Goal: Book appointment/travel/reservation

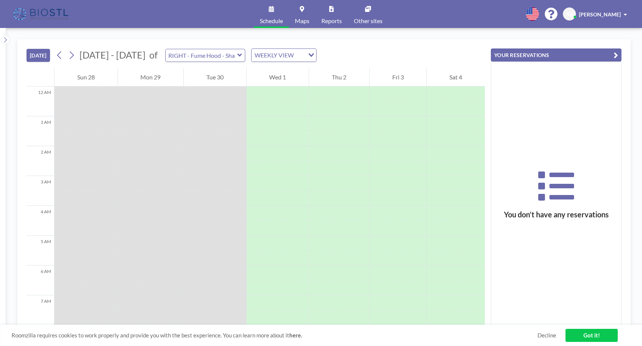
click at [259, 57] on div "WEEKLY VIEW" at bounding box center [278, 54] width 53 height 11
click at [265, 68] on li "DAILY VIEW" at bounding box center [278, 68] width 64 height 11
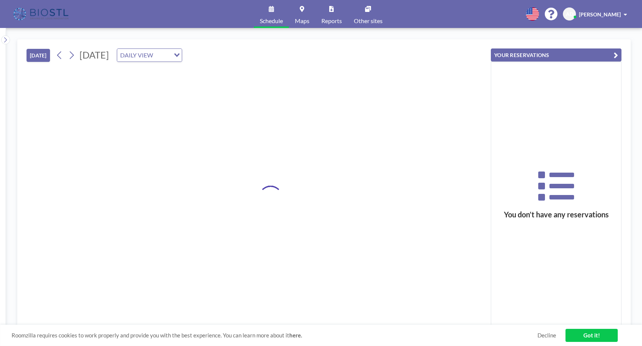
click at [170, 56] on div "DAILY VIEW" at bounding box center [143, 54] width 53 height 11
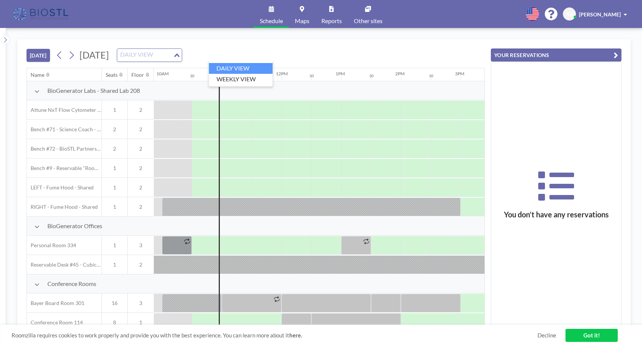
scroll to position [0, 597]
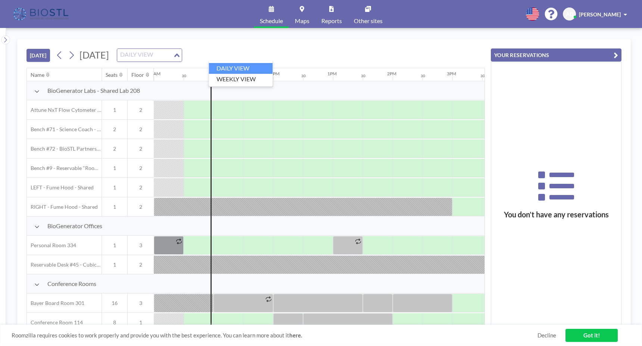
click at [293, 52] on div "[DATE] [DATE] DAILY VIEW Loading..." at bounding box center [255, 54] width 458 height 28
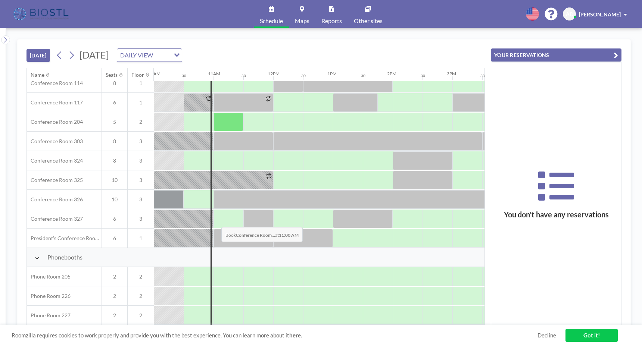
scroll to position [243, 597]
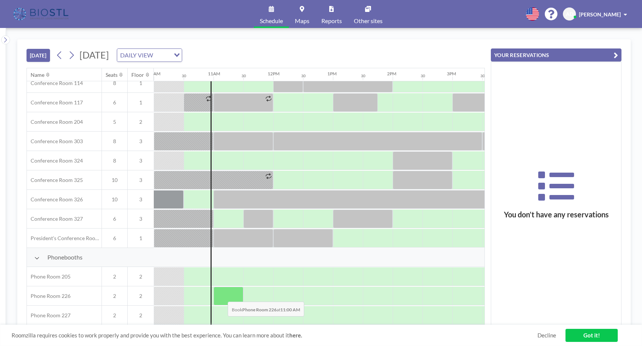
click at [222, 296] on div at bounding box center [228, 296] width 30 height 19
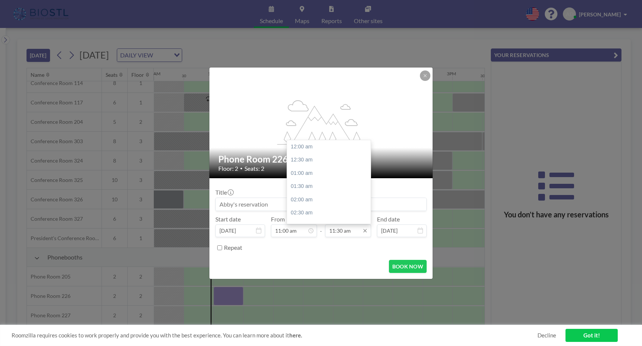
scroll to position [306, 0]
click at [346, 234] on input "11:30 am" at bounding box center [348, 231] width 46 height 13
click at [306, 175] on div "12:30 pm" at bounding box center [330, 172] width 87 height 13
type input "12:30 pm"
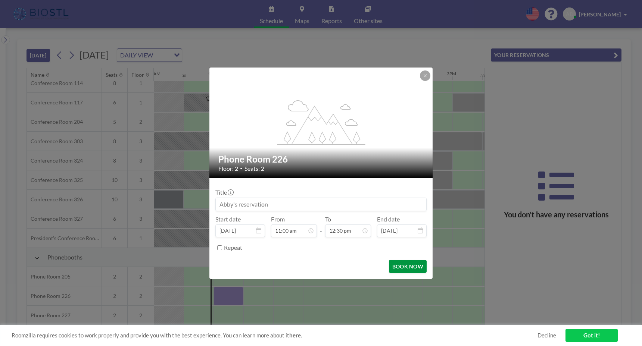
click at [406, 264] on button "BOOK NOW" at bounding box center [408, 266] width 38 height 13
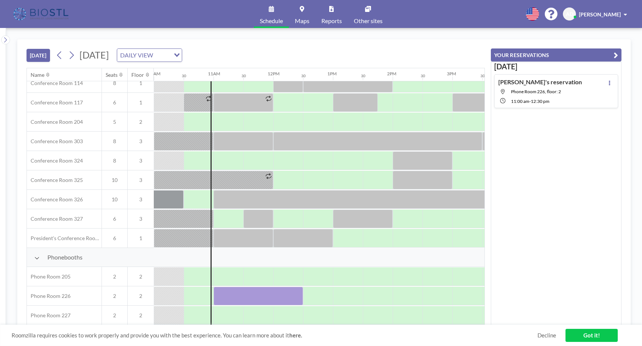
click at [569, 152] on div "[DATE] [PERSON_NAME]'s reservation Phone Room 226, floor: 2 11:00 AM - 12:30 PM" at bounding box center [556, 194] width 131 height 264
